Goal: Task Accomplishment & Management: Manage account settings

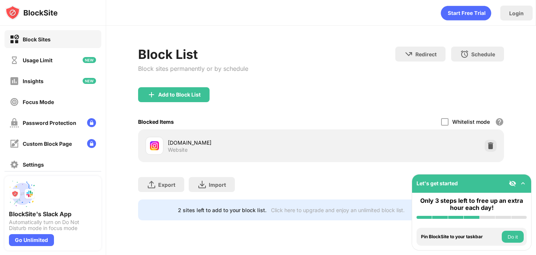
click at [496, 141] on div "instagram.com Website" at bounding box center [321, 146] width 357 height 24
click at [495, 142] on div at bounding box center [491, 146] width 12 height 12
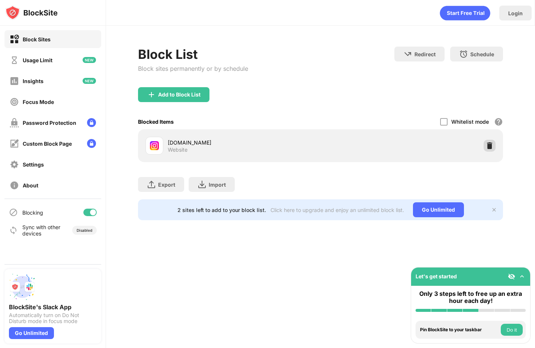
click at [495, 144] on div at bounding box center [490, 146] width 12 height 12
click at [487, 149] on img at bounding box center [489, 145] width 7 height 7
click at [490, 146] on img at bounding box center [489, 145] width 7 height 7
click at [488, 147] on img at bounding box center [489, 145] width 7 height 7
click at [487, 143] on img at bounding box center [489, 145] width 7 height 7
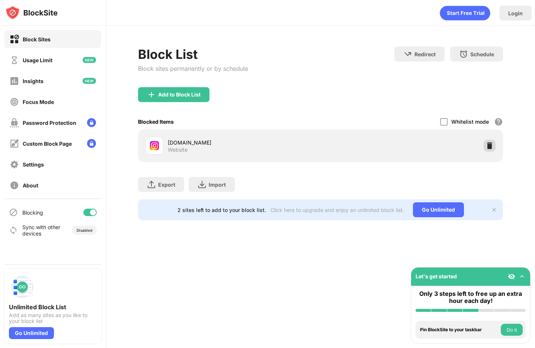
click at [488, 147] on img at bounding box center [489, 145] width 7 height 7
click at [489, 145] on img at bounding box center [489, 145] width 7 height 7
click at [491, 144] on img at bounding box center [489, 145] width 7 height 7
